Goal: Obtain resource: Download file/media

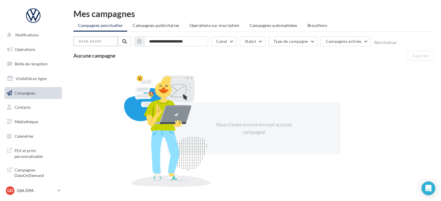
click at [98, 39] on input "text" at bounding box center [95, 41] width 44 height 10
type input "****"
click at [230, 40] on button "Canal" at bounding box center [223, 41] width 25 height 10
click at [168, 26] on span "Campagnes publicitaires" at bounding box center [156, 25] width 46 height 5
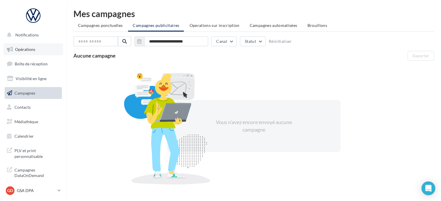
click at [28, 45] on link "Opérations" at bounding box center [32, 49] width 59 height 12
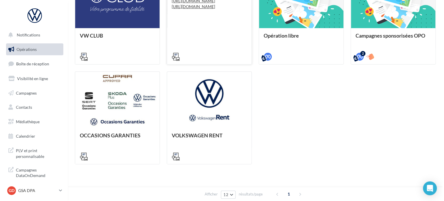
scroll to position [138, 0]
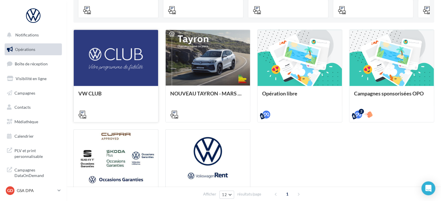
click at [138, 72] on div at bounding box center [116, 58] width 84 height 57
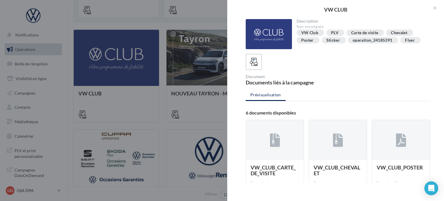
click at [322, 156] on div at bounding box center [338, 140] width 58 height 40
click at [336, 146] on icon at bounding box center [338, 139] width 10 height 13
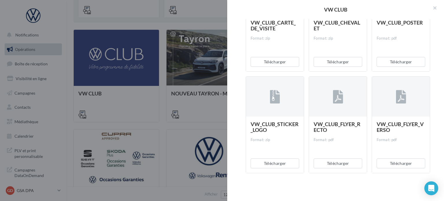
scroll to position [147, 0]
click at [401, 99] on icon at bounding box center [401, 96] width 10 height 13
click at [399, 163] on button "Télécharger" at bounding box center [400, 163] width 49 height 10
click at [313, 181] on div "VW_CLUB_CARTE_DE_VISITE Format: zip Télécharger VW_CLUB_CHEVALET Format: zip Té…" at bounding box center [339, 76] width 189 height 212
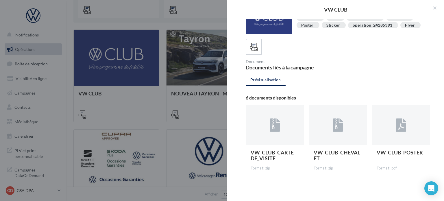
scroll to position [0, 0]
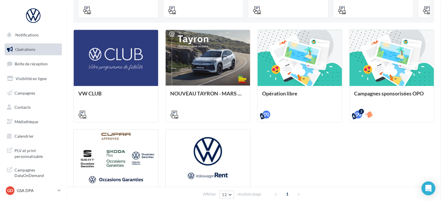
click at [402, 81] on div at bounding box center [391, 58] width 84 height 57
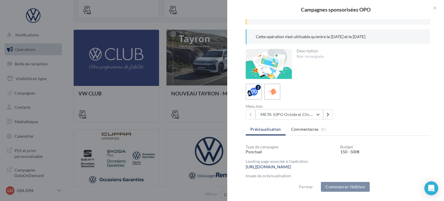
scroll to position [136, 0]
